Goal: Task Accomplishment & Management: Use online tool/utility

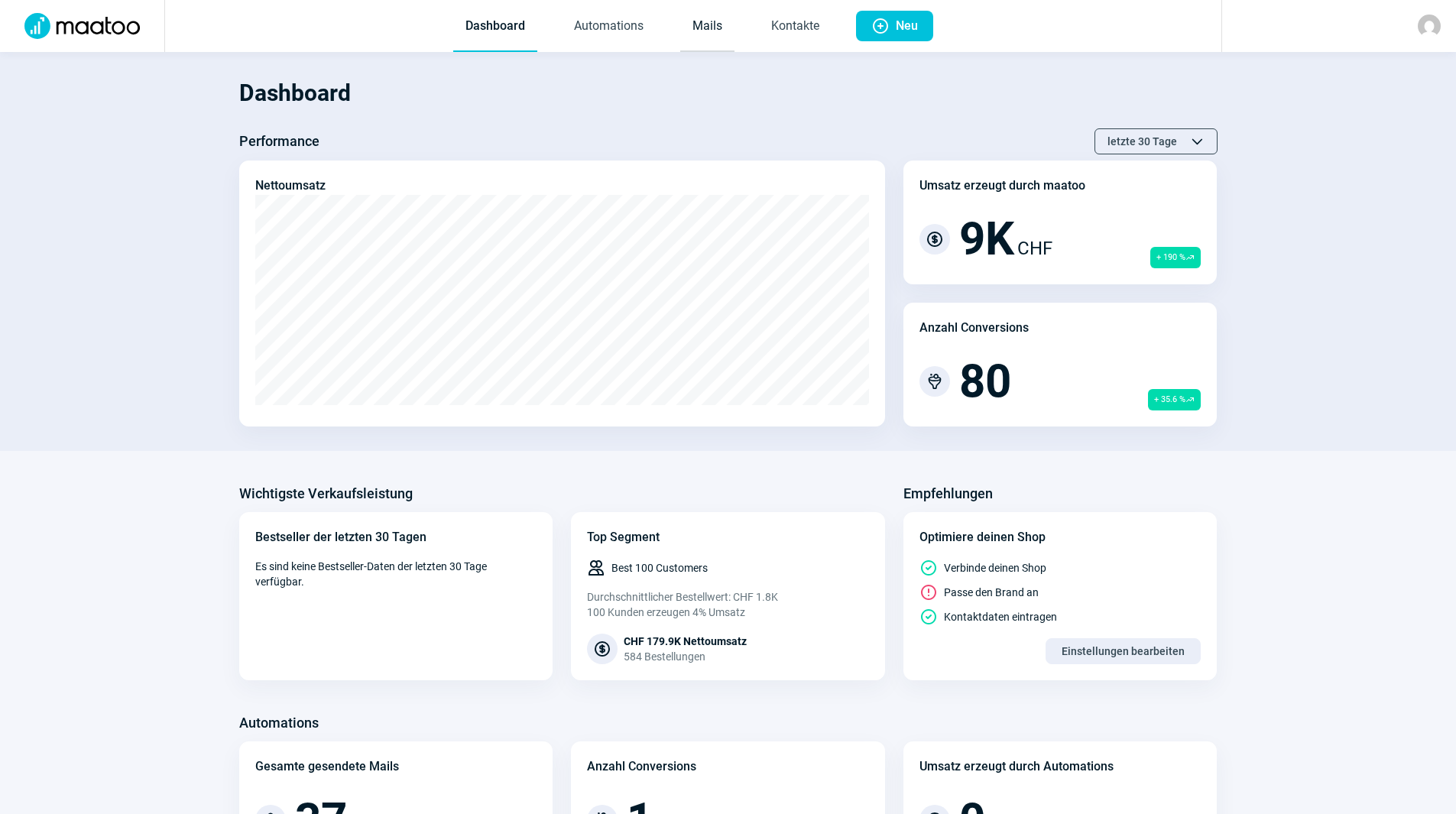
click at [715, 32] on link "Mails" at bounding box center [707, 27] width 54 height 51
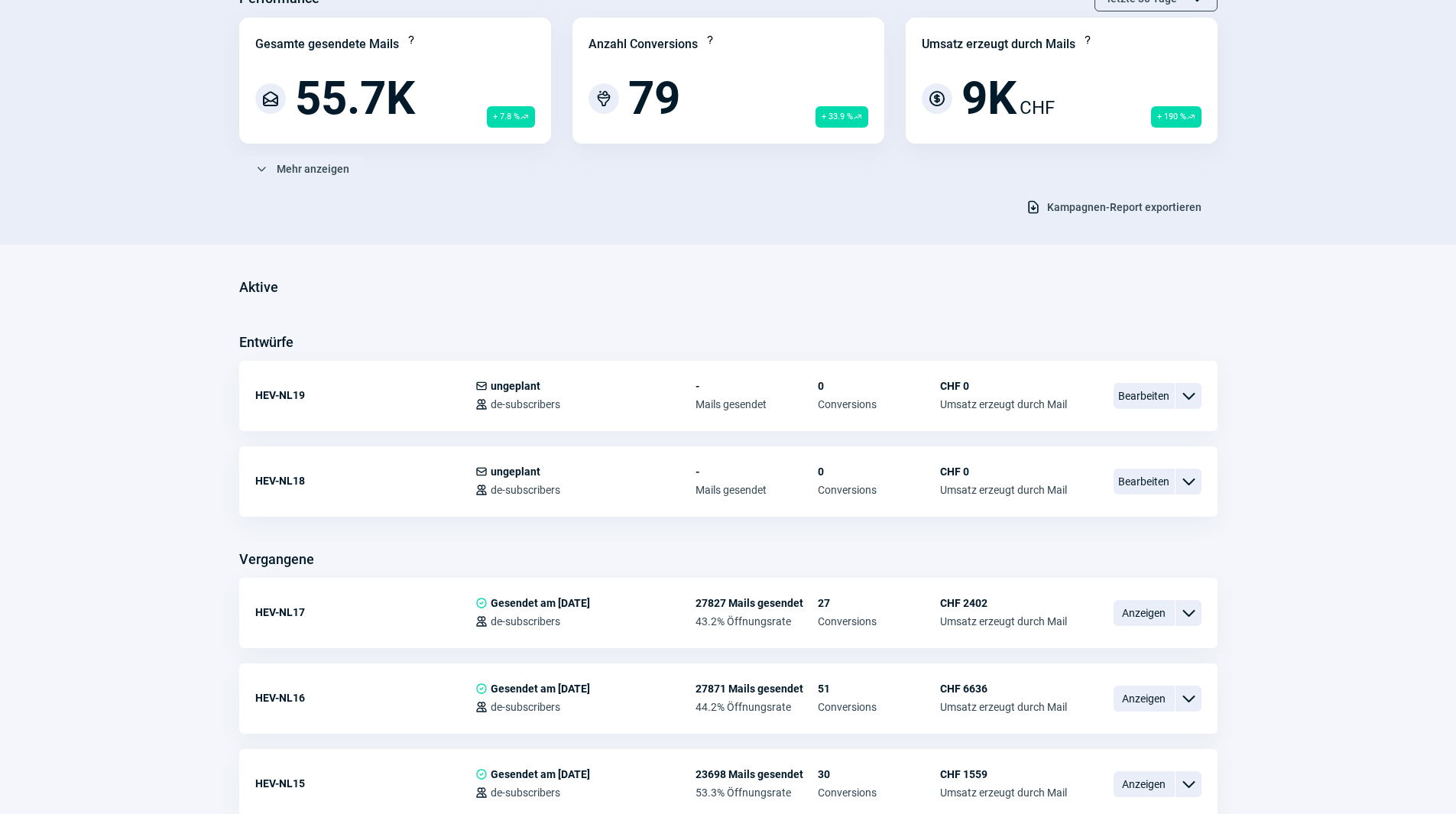
scroll to position [153, 0]
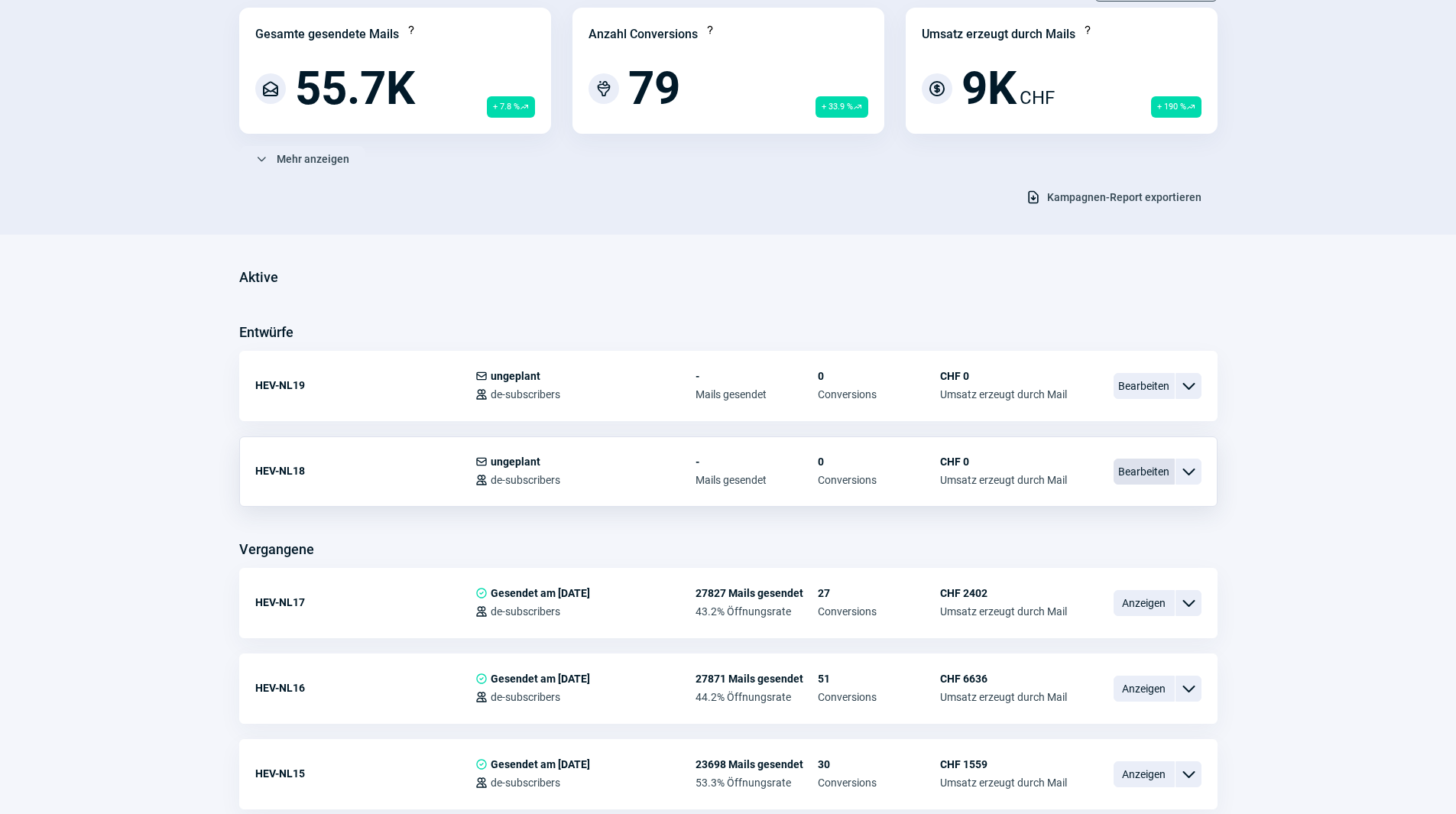
click at [1137, 474] on span "Bearbeiten" at bounding box center [1145, 472] width 61 height 26
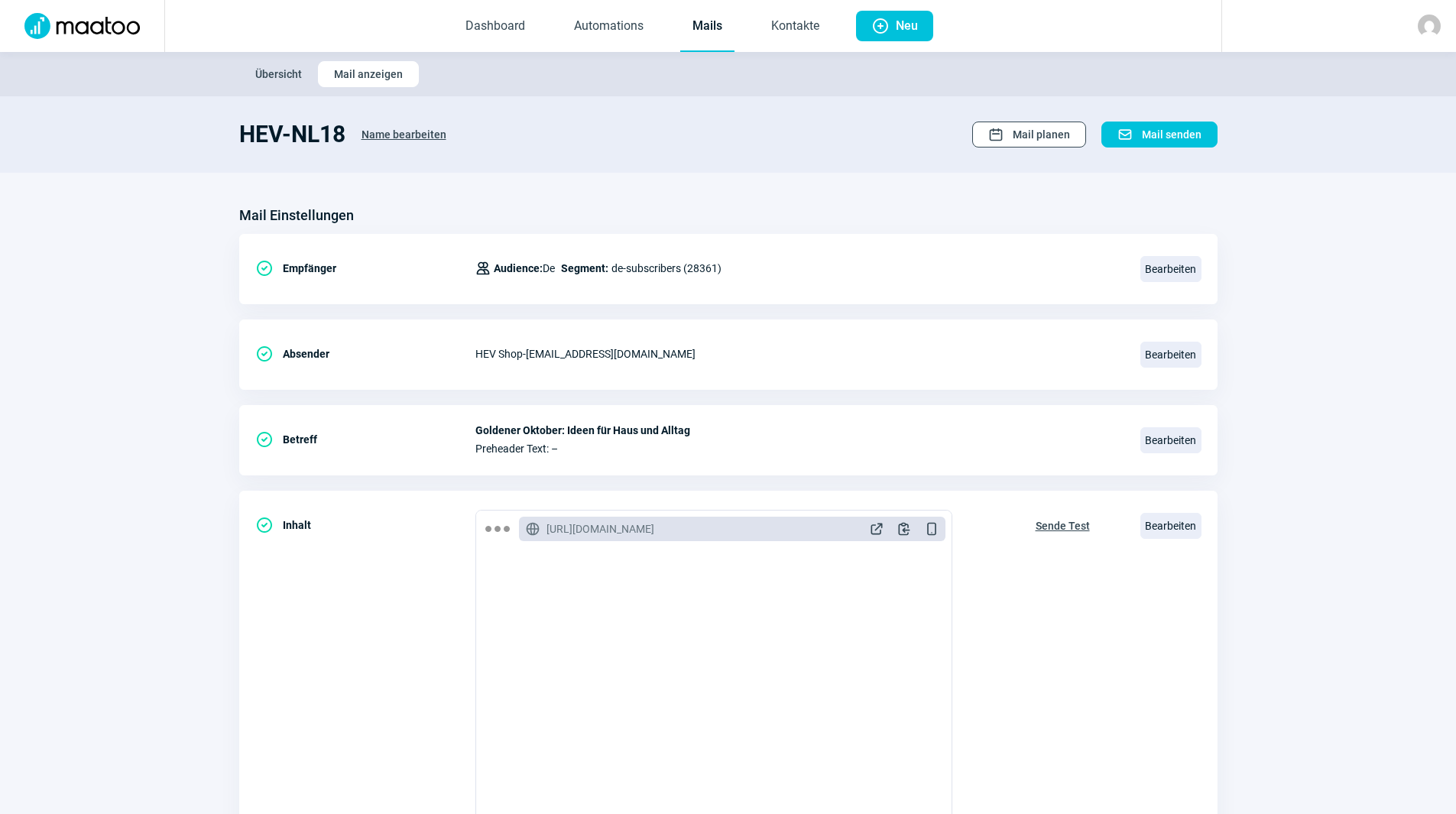
click at [1045, 142] on span "Mail planen" at bounding box center [1041, 135] width 57 height 24
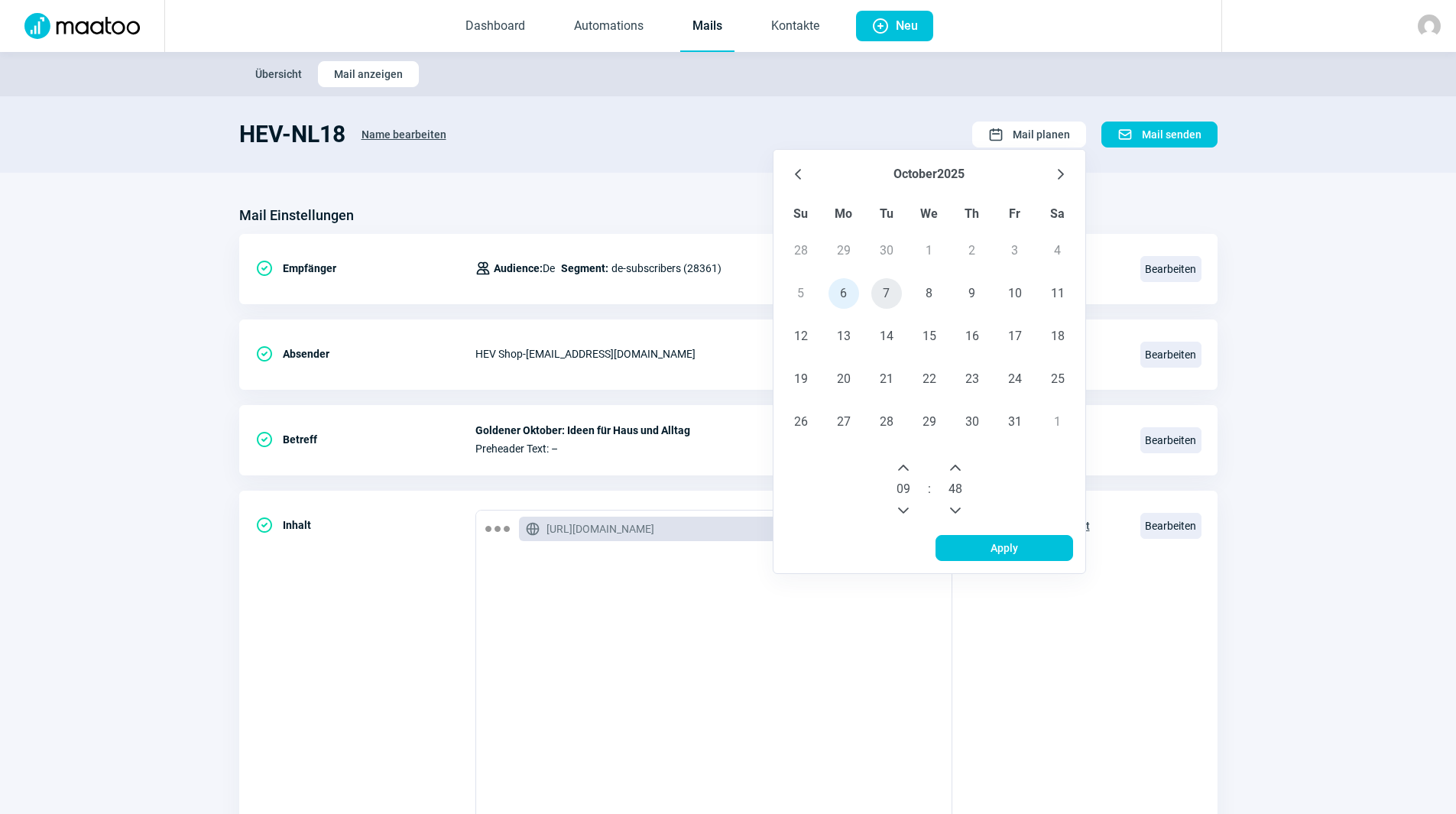
click at [888, 297] on span "7" at bounding box center [887, 294] width 31 height 31
click at [901, 466] on icon "Next Hour" at bounding box center [903, 467] width 12 height 12
click at [901, 467] on icon "Next Hour" at bounding box center [903, 467] width 12 height 12
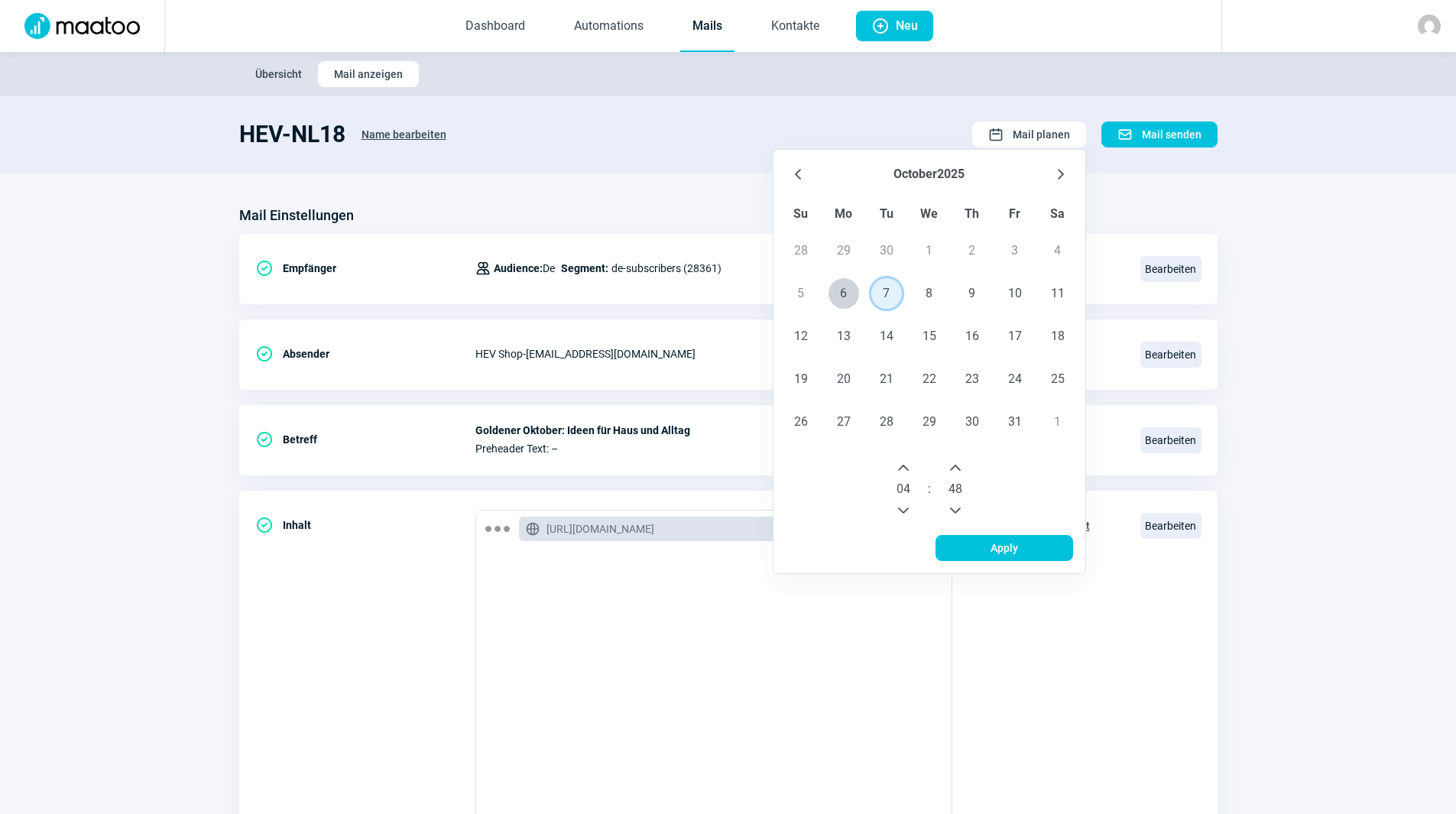
click at [902, 467] on icon "Next Hour" at bounding box center [903, 467] width 12 height 12
click at [904, 467] on icon "Next Hour" at bounding box center [903, 467] width 12 height 12
click at [907, 466] on icon "Next Hour" at bounding box center [903, 467] width 12 height 12
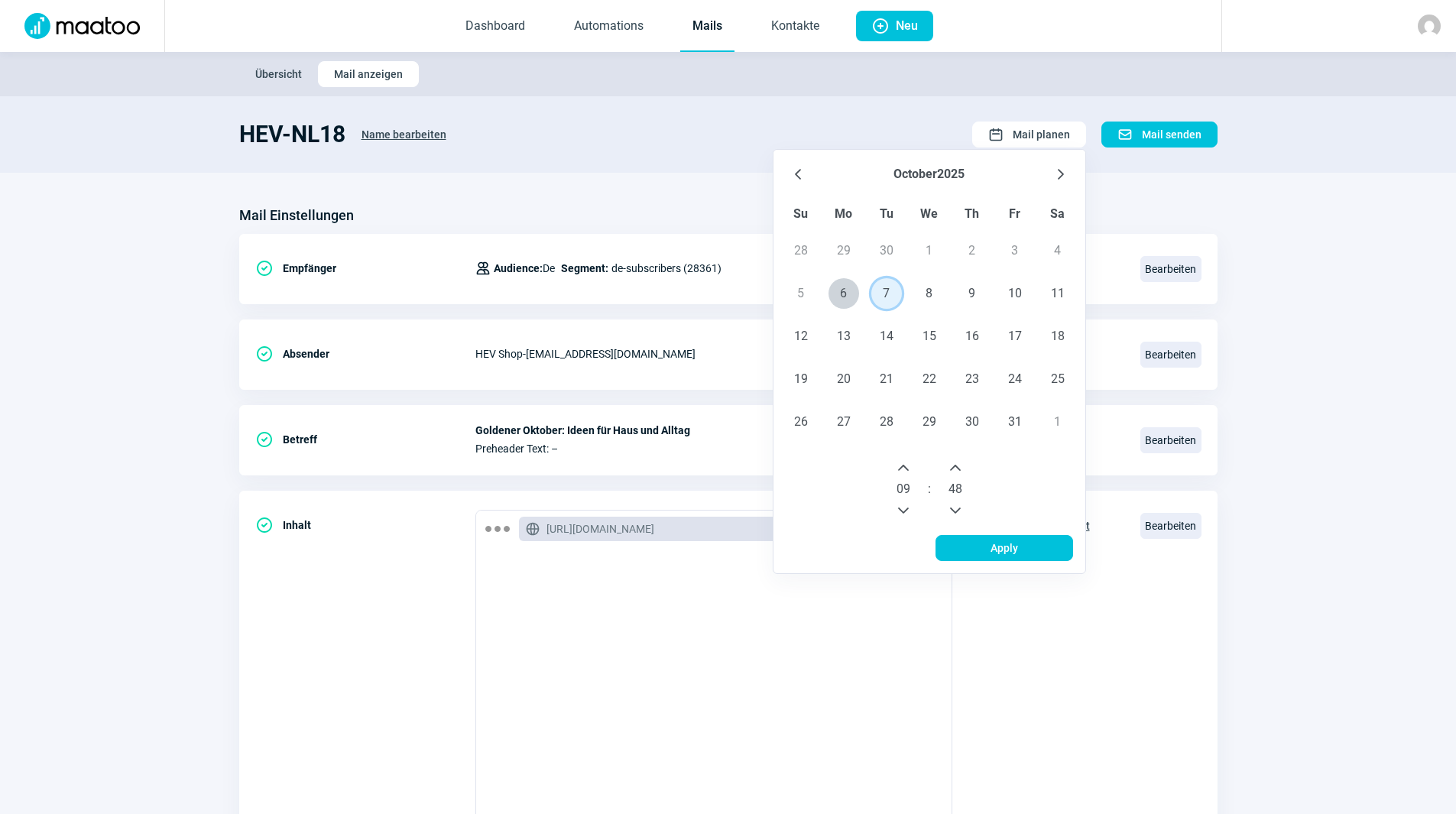
click at [907, 466] on icon "Next Hour" at bounding box center [903, 467] width 12 height 12
click at [953, 466] on icon "Next Minute" at bounding box center [955, 467] width 12 height 12
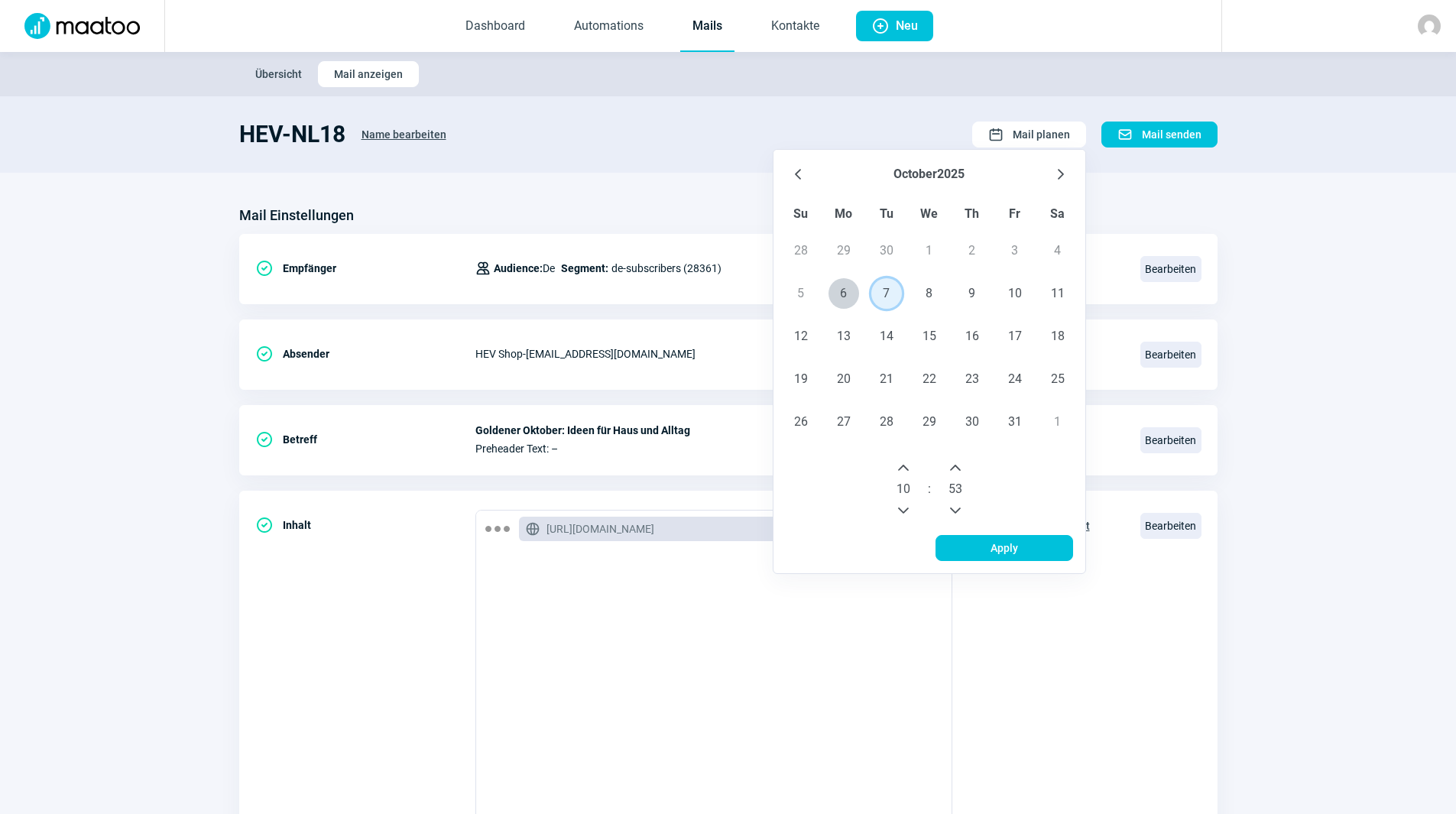
click at [953, 466] on icon "Next Minute" at bounding box center [955, 467] width 12 height 12
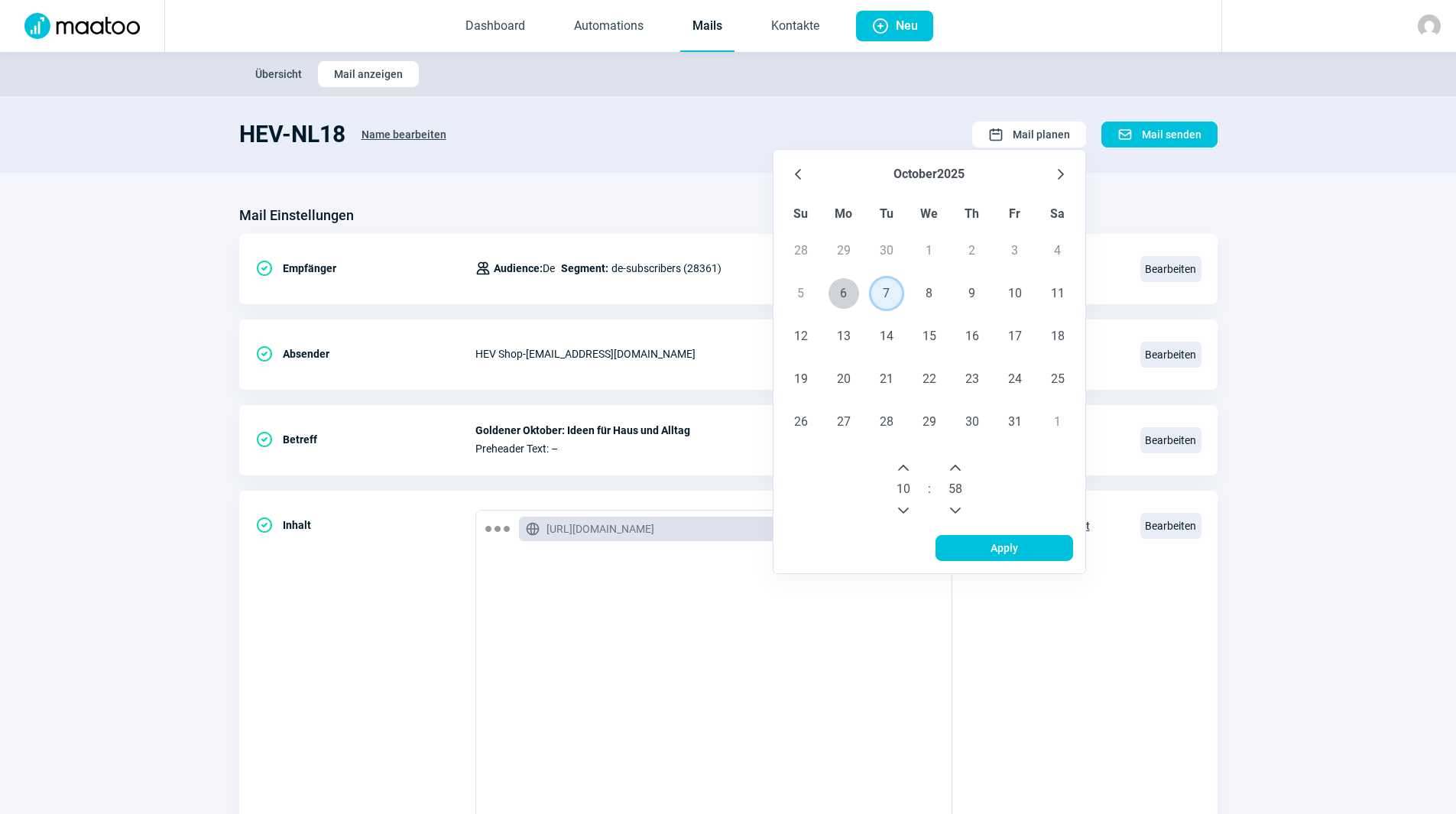
click at [953, 466] on icon "Next Minute" at bounding box center [955, 467] width 12 height 12
click at [1001, 546] on span "Apply" at bounding box center [1004, 548] width 27 height 24
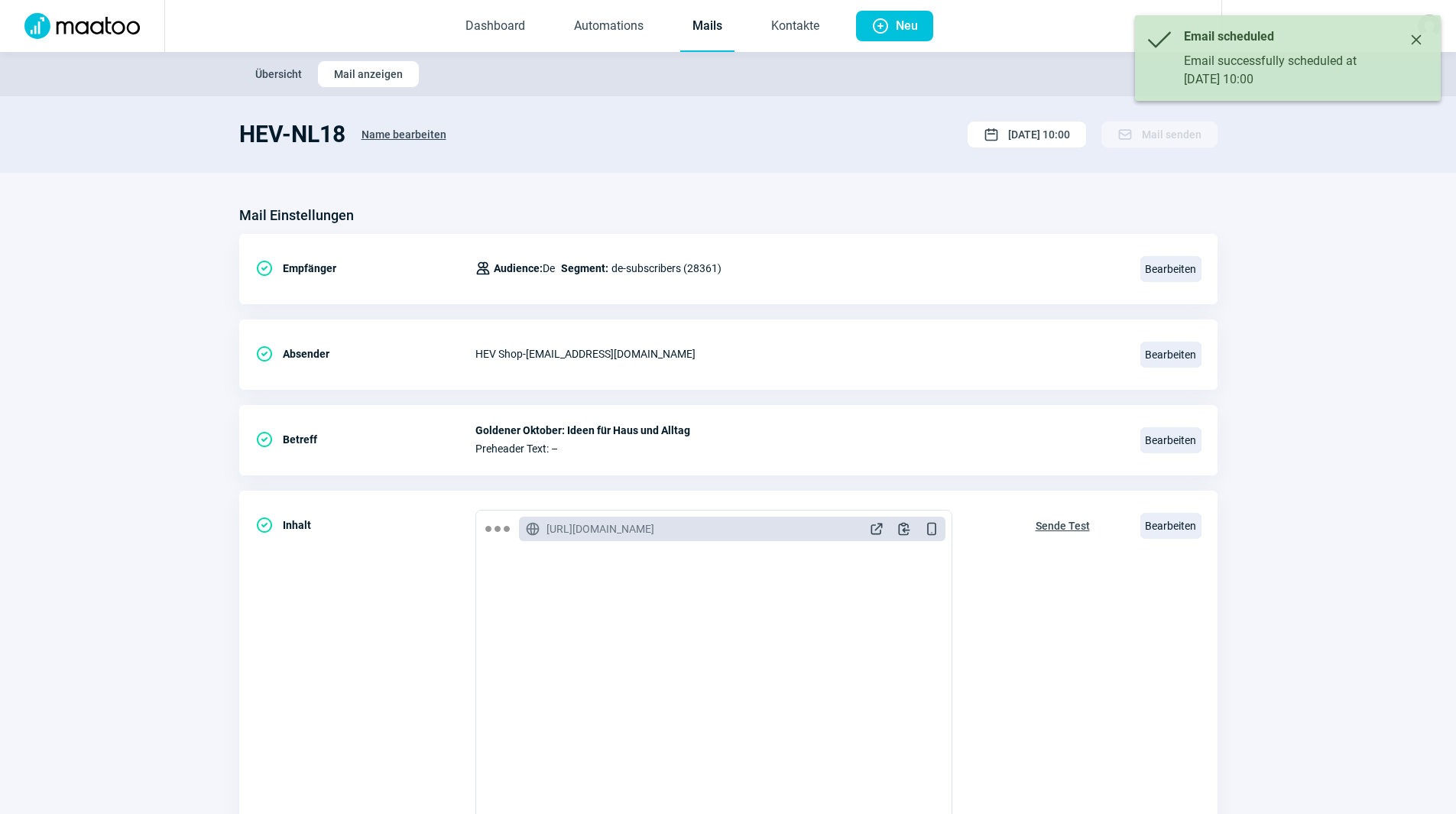
click at [1416, 39] on icon "Close" at bounding box center [1416, 40] width 10 height 10
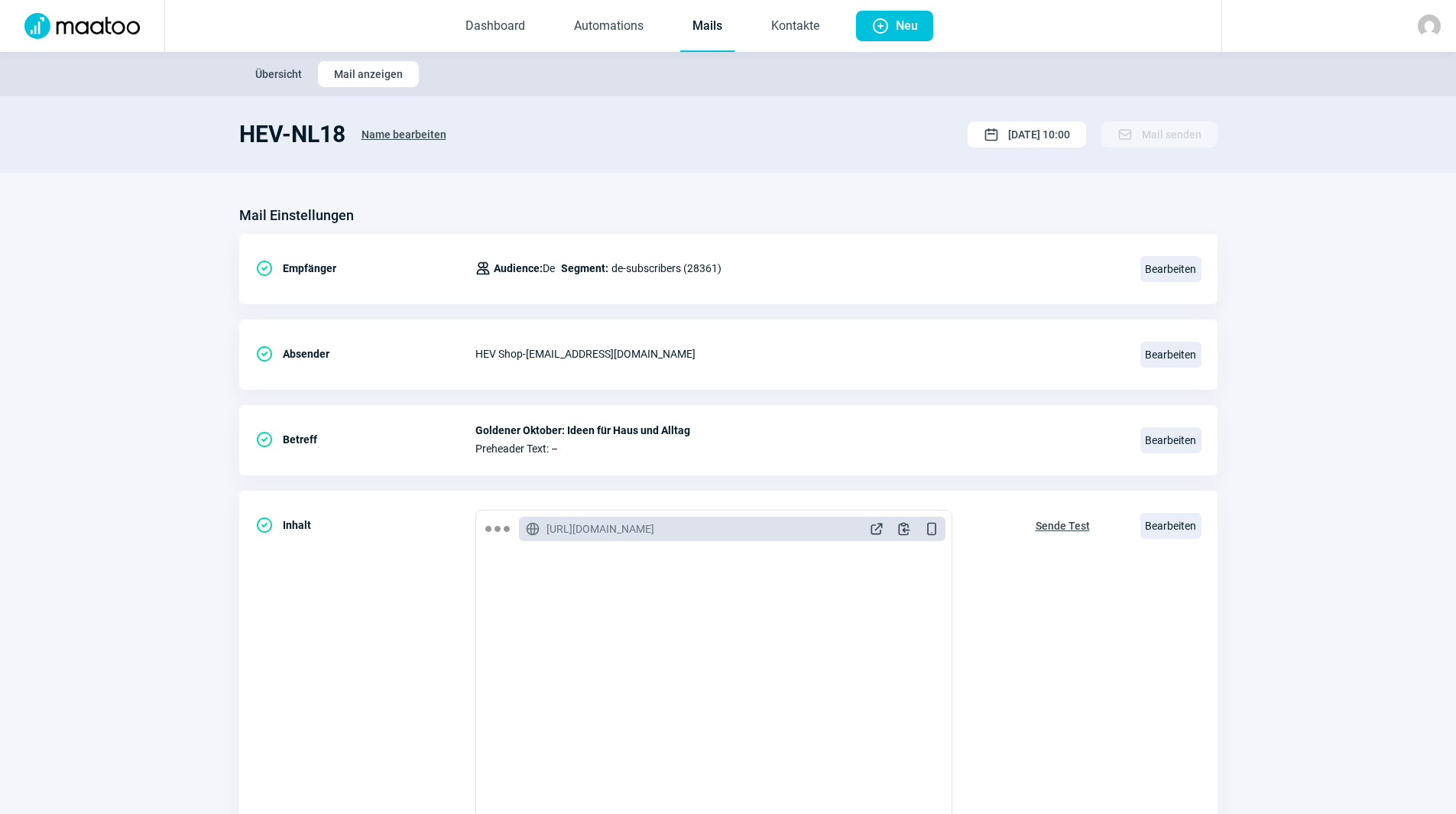
click at [766, 142] on div "HEV-NL18 Name bearbeiten Calendar icon [DATE] 10:00 Mail icon Mail senden" at bounding box center [728, 135] width 978 height 27
click at [719, 27] on link "Mails" at bounding box center [707, 27] width 54 height 51
